Goal: Task Accomplishment & Management: Use online tool/utility

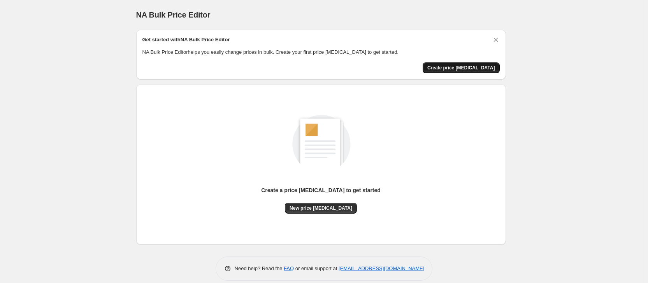
click at [485, 70] on button "Create price [MEDICAL_DATA]" at bounding box center [461, 67] width 77 height 11
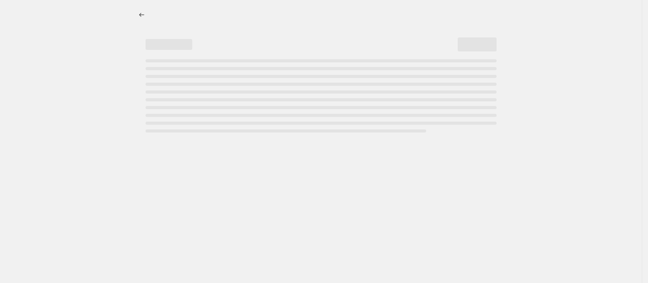
select select "percentage"
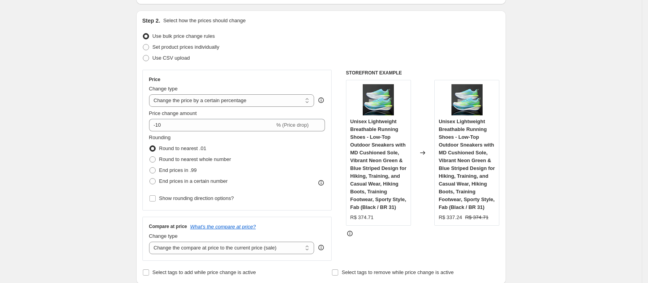
scroll to position [117, 0]
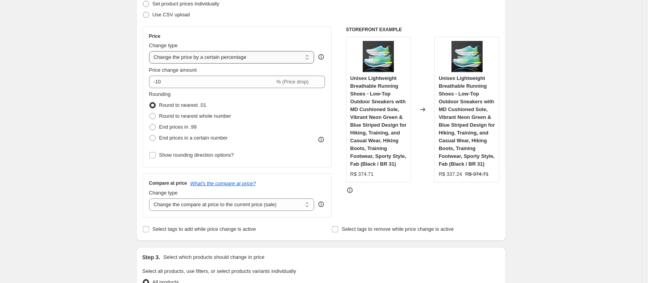
click at [213, 59] on select "Change the price to a certain amount Change the price by a certain amount Chang…" at bounding box center [231, 57] width 165 height 12
click at [240, 38] on div "Price" at bounding box center [237, 36] width 176 height 6
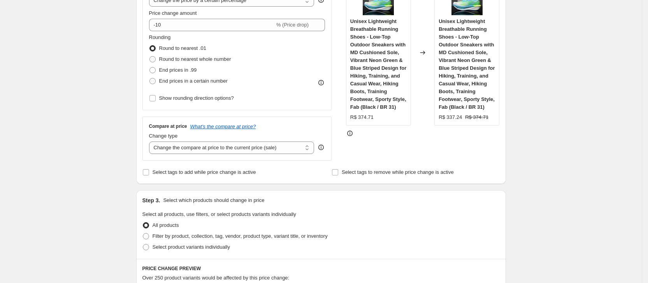
scroll to position [232, 0]
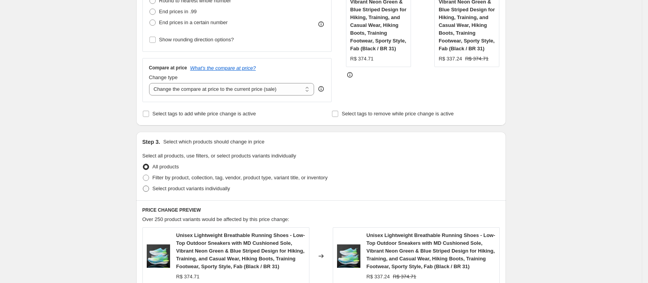
click at [220, 192] on span "Select product variants individually" at bounding box center [191, 189] width 77 height 8
click at [143, 186] on input "Select product variants individually" at bounding box center [143, 185] width 0 height 0
radio input "true"
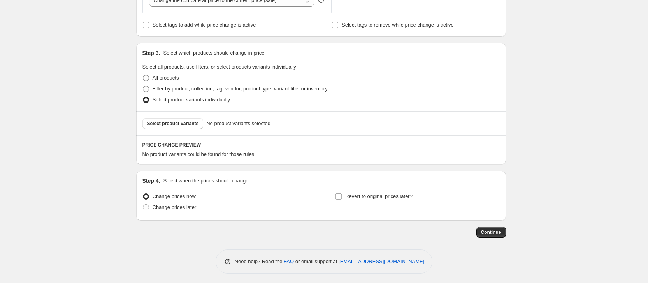
scroll to position [323, 0]
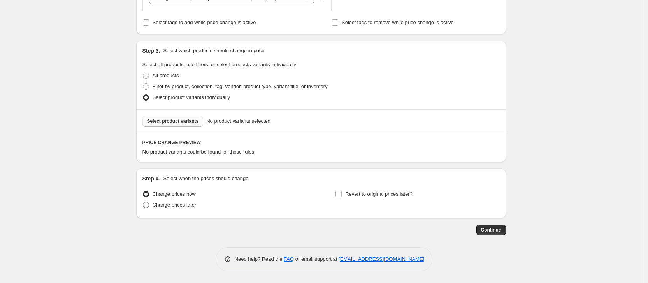
click at [197, 120] on span "Select product variants" at bounding box center [173, 121] width 52 height 6
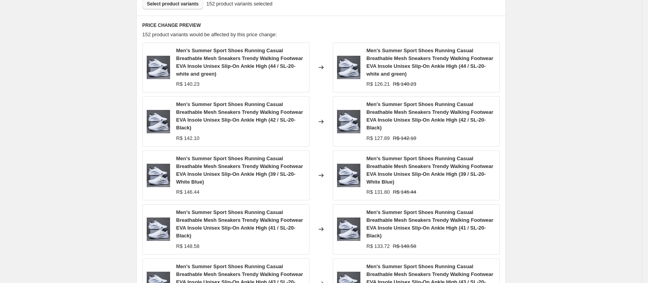
scroll to position [610, 0]
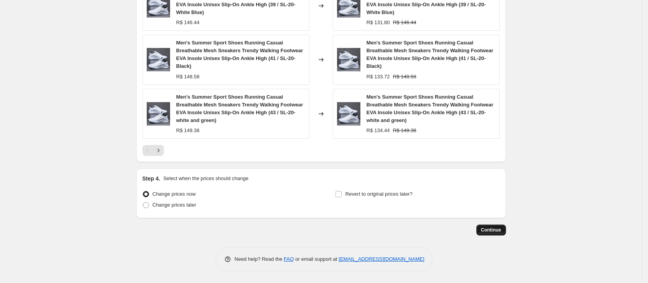
click at [488, 228] on span "Continue" at bounding box center [491, 230] width 20 height 6
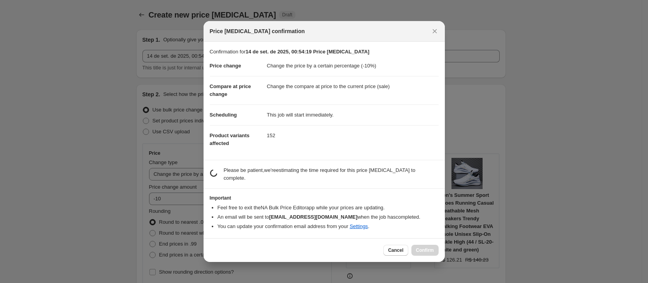
scroll to position [0, 0]
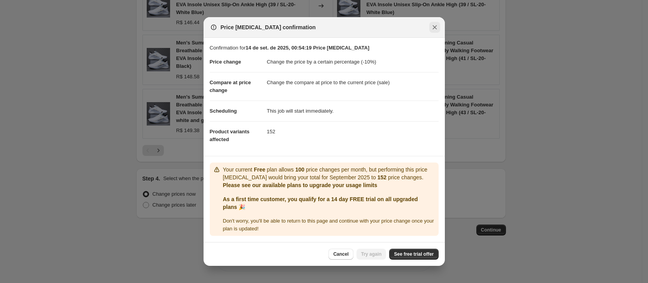
click at [433, 28] on icon "Close" at bounding box center [435, 27] width 8 height 8
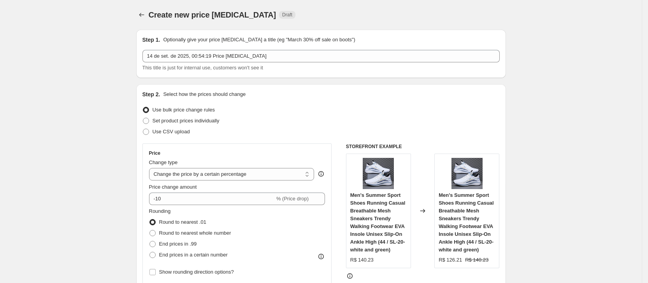
scroll to position [610, 0]
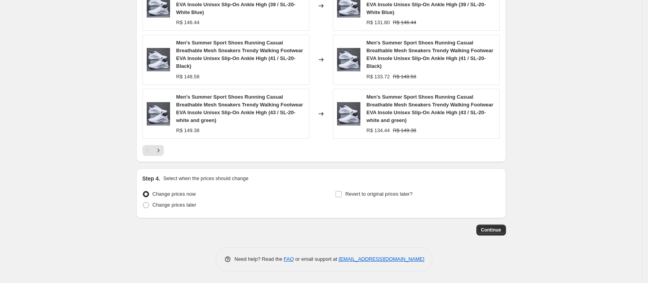
drag, startPoint x: 0, startPoint y: 47, endPoint x: 128, endPoint y: 101, distance: 138.0
